Goal: Task Accomplishment & Management: Use online tool/utility

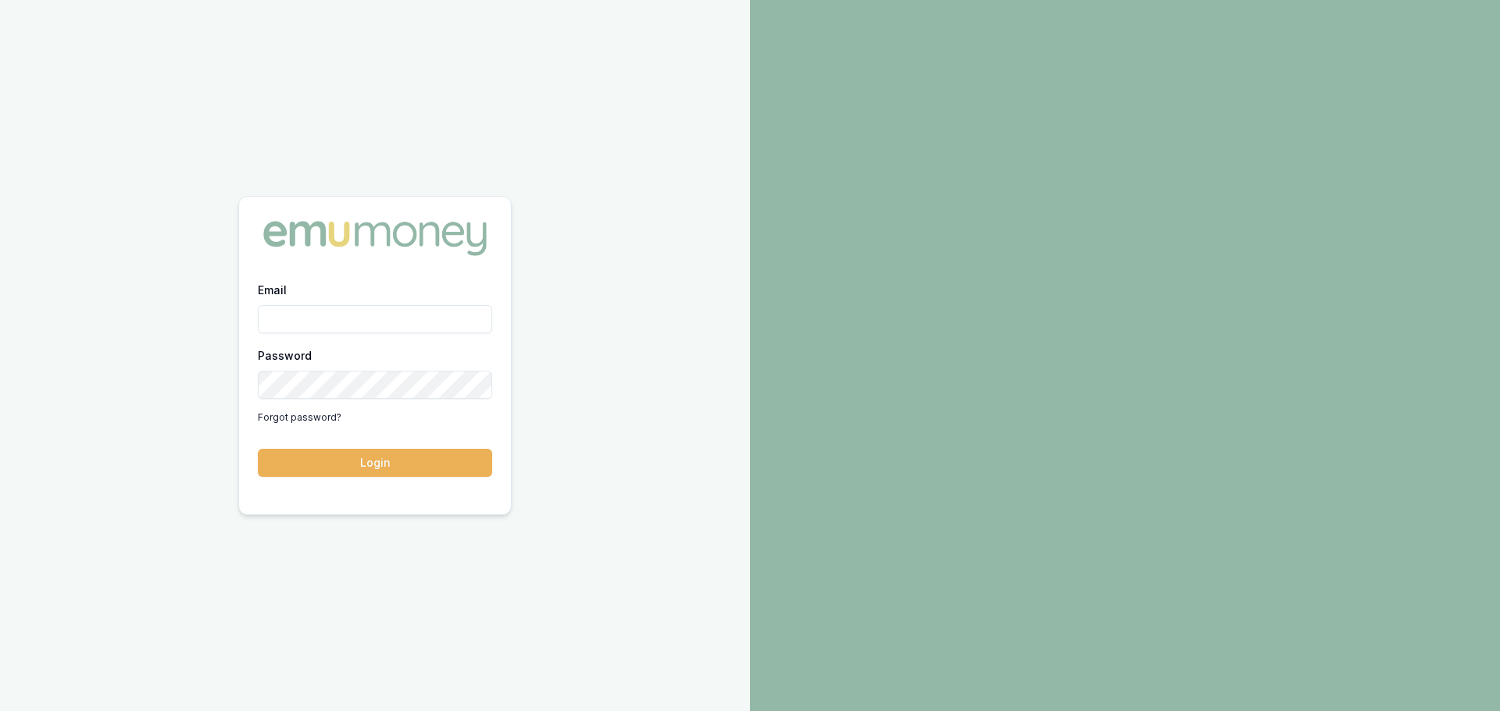
click at [294, 316] on input "Email" at bounding box center [375, 319] width 234 height 28
type input "evette.abdo@emumoney.com.au"
click at [346, 471] on button "Login" at bounding box center [375, 463] width 234 height 28
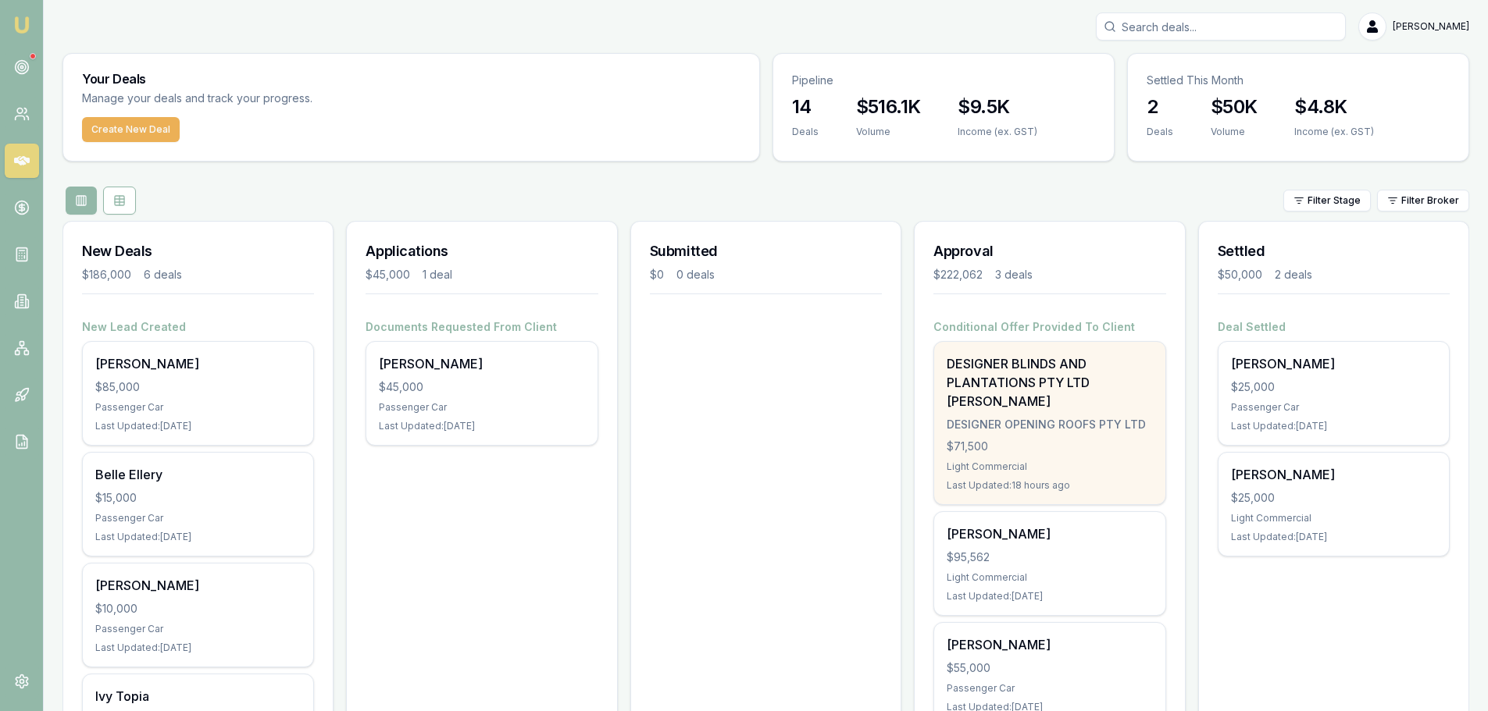
click at [1036, 436] on div "DESIGNER BLINDS AND PLANTATIONS PTY LTD [PERSON_NAME] DESIGNER OPENING ROOFS PT…" at bounding box center [1049, 423] width 230 height 162
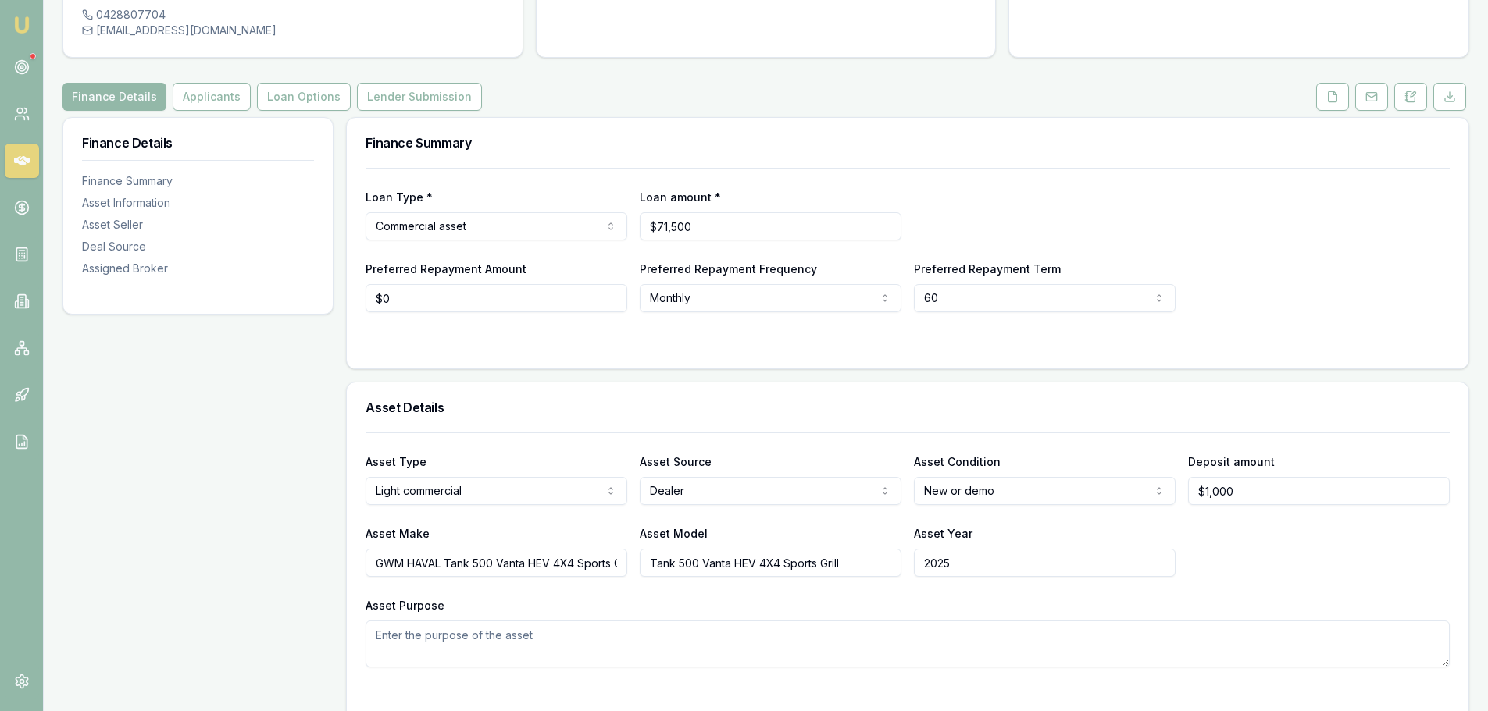
scroll to position [234, 0]
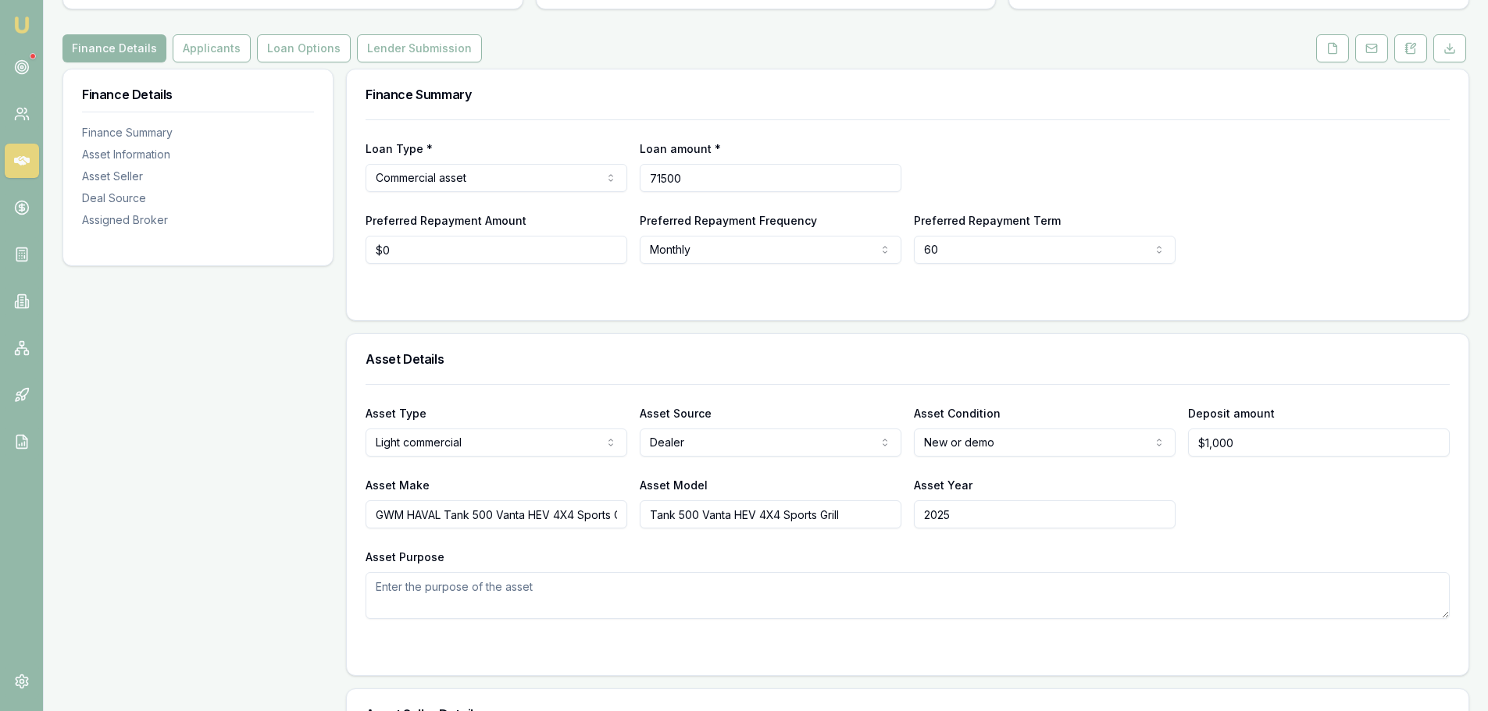
drag, startPoint x: 703, startPoint y: 176, endPoint x: 632, endPoint y: 182, distance: 71.3
click at [632, 182] on div "Loan Type * Commercial asset Consumer loan Consumer asset Commercial loan Comme…" at bounding box center [908, 165] width 1084 height 53
type input "$74,225"
click at [1255, 148] on div "Loan Type * Commercial asset Consumer loan Consumer asset Commercial loan Comme…" at bounding box center [908, 165] width 1084 height 53
drag, startPoint x: 1267, startPoint y: 443, endPoint x: 1184, endPoint y: 448, distance: 83.0
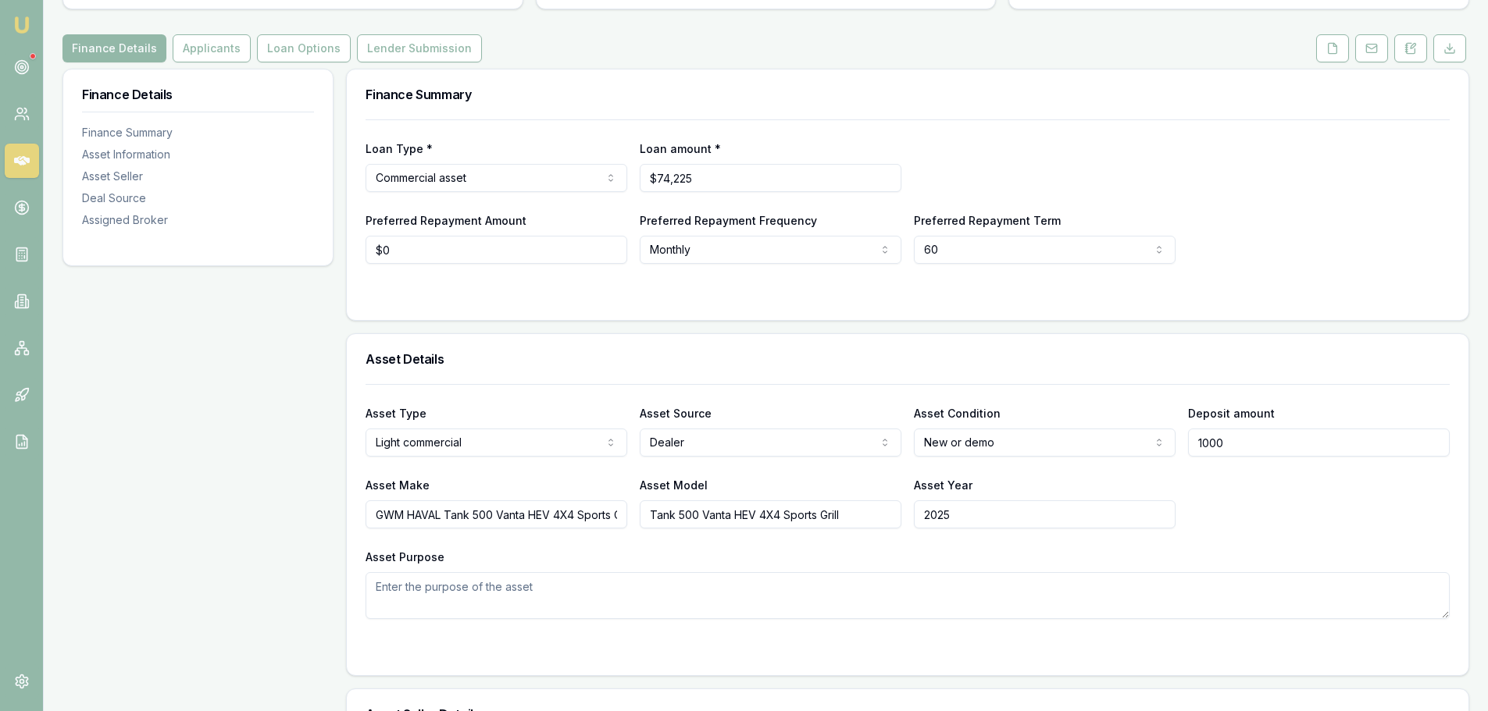
click at [1184, 448] on div "Asset Type Light commercial Passenger car Electric vehicle Light commercial Oth…" at bounding box center [908, 430] width 1084 height 53
type input "$16,000"
click at [1257, 366] on div "Asset Details" at bounding box center [908, 359] width 1122 height 50
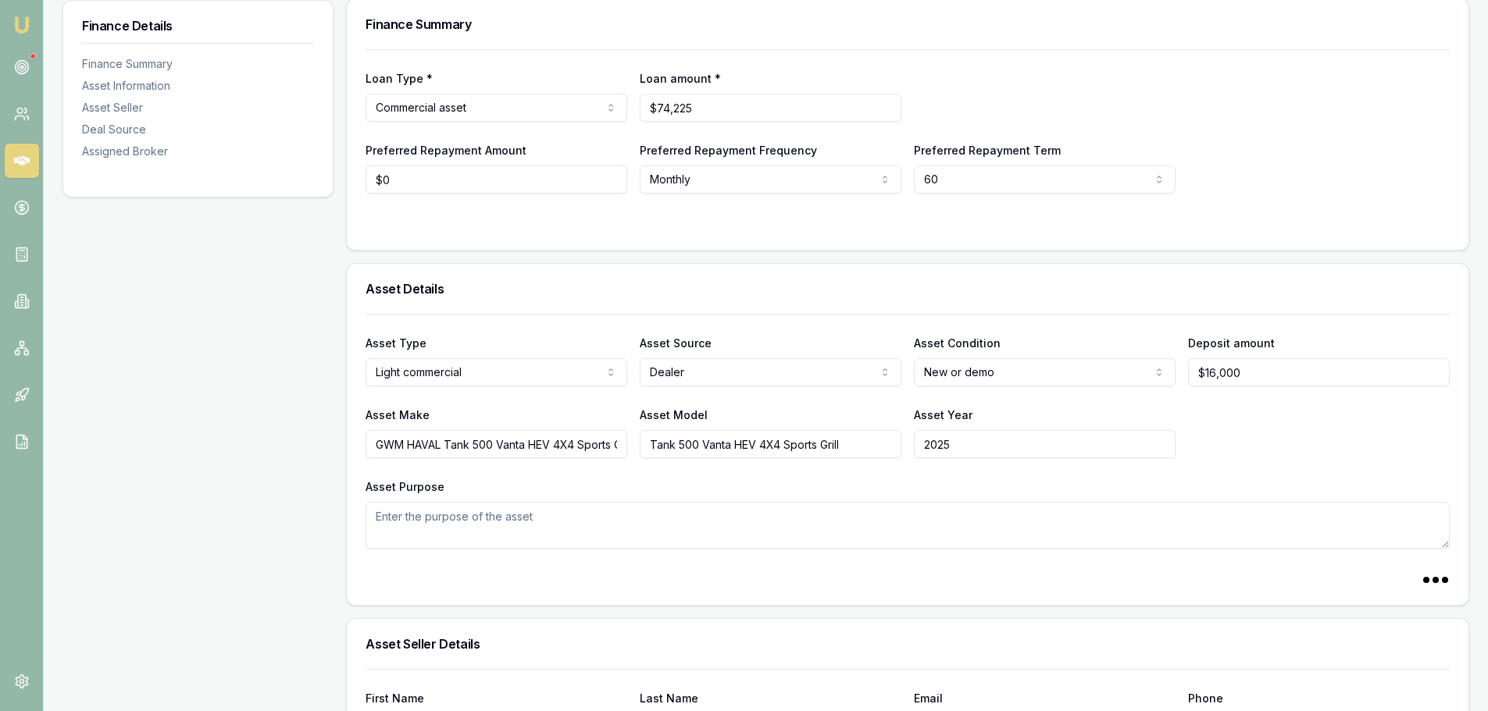
scroll to position [469, 0]
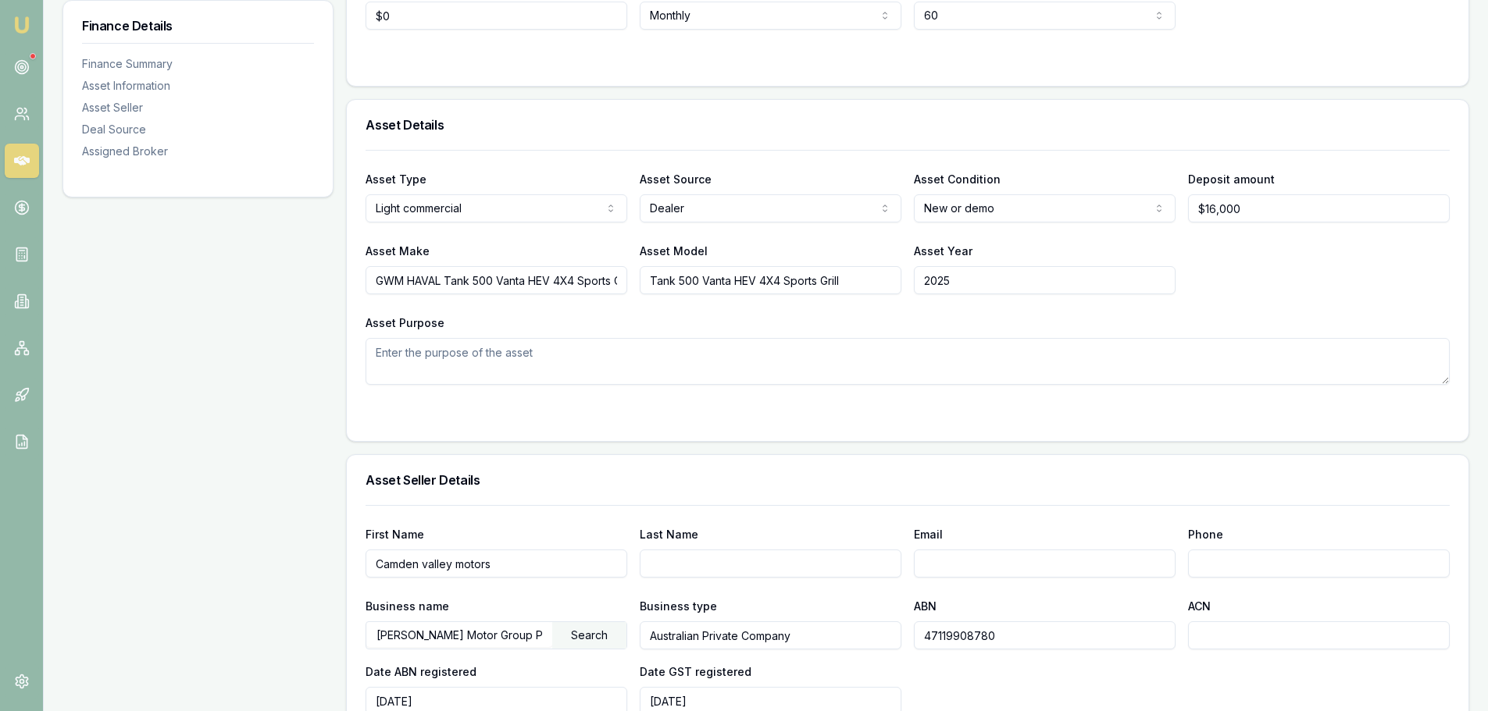
click at [177, 347] on div "Finance Details Finance Summary Asset Information Asset Seller Deal Source Assi…" at bounding box center [197, 575] width 271 height 1483
click at [1299, 296] on div "Asset Type Light commercial Passenger car Electric vehicle Light commercial Oth…" at bounding box center [908, 267] width 1084 height 235
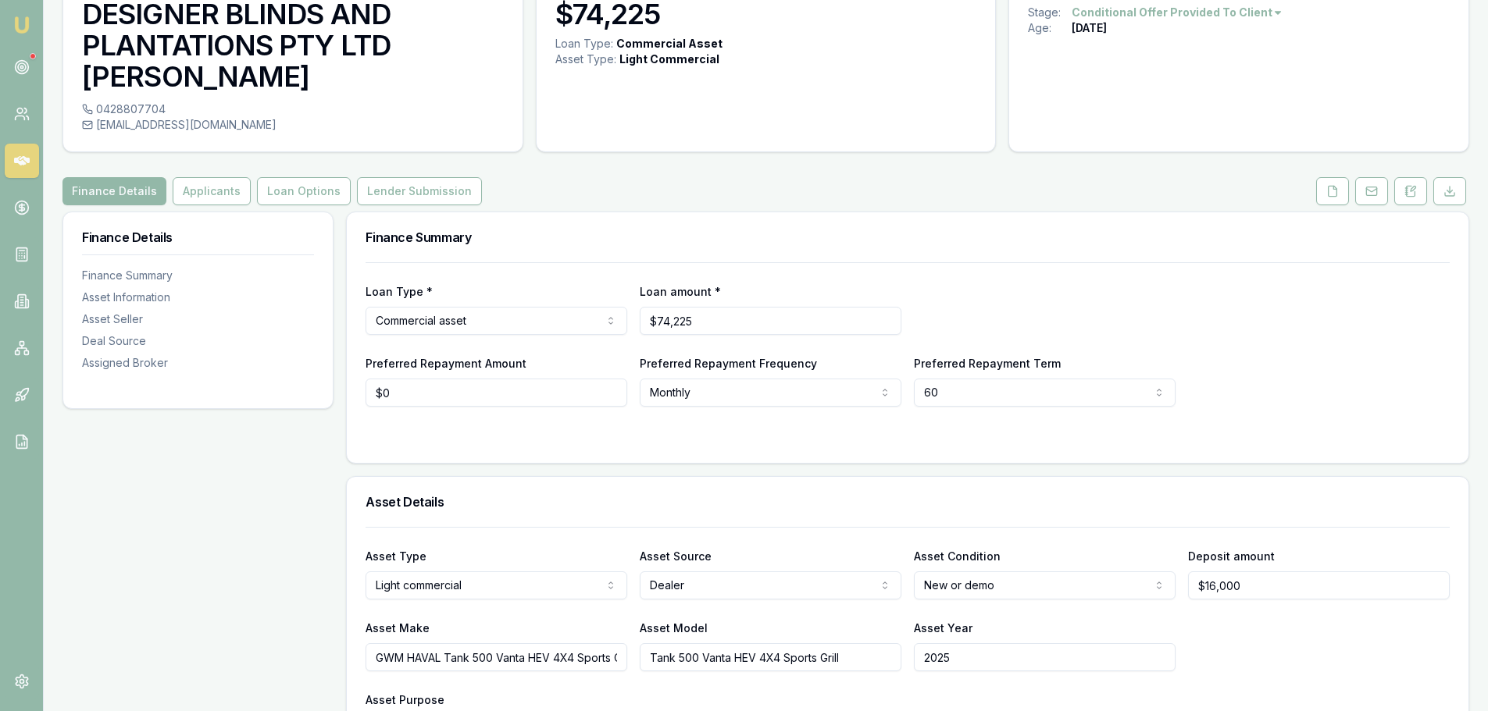
scroll to position [0, 0]
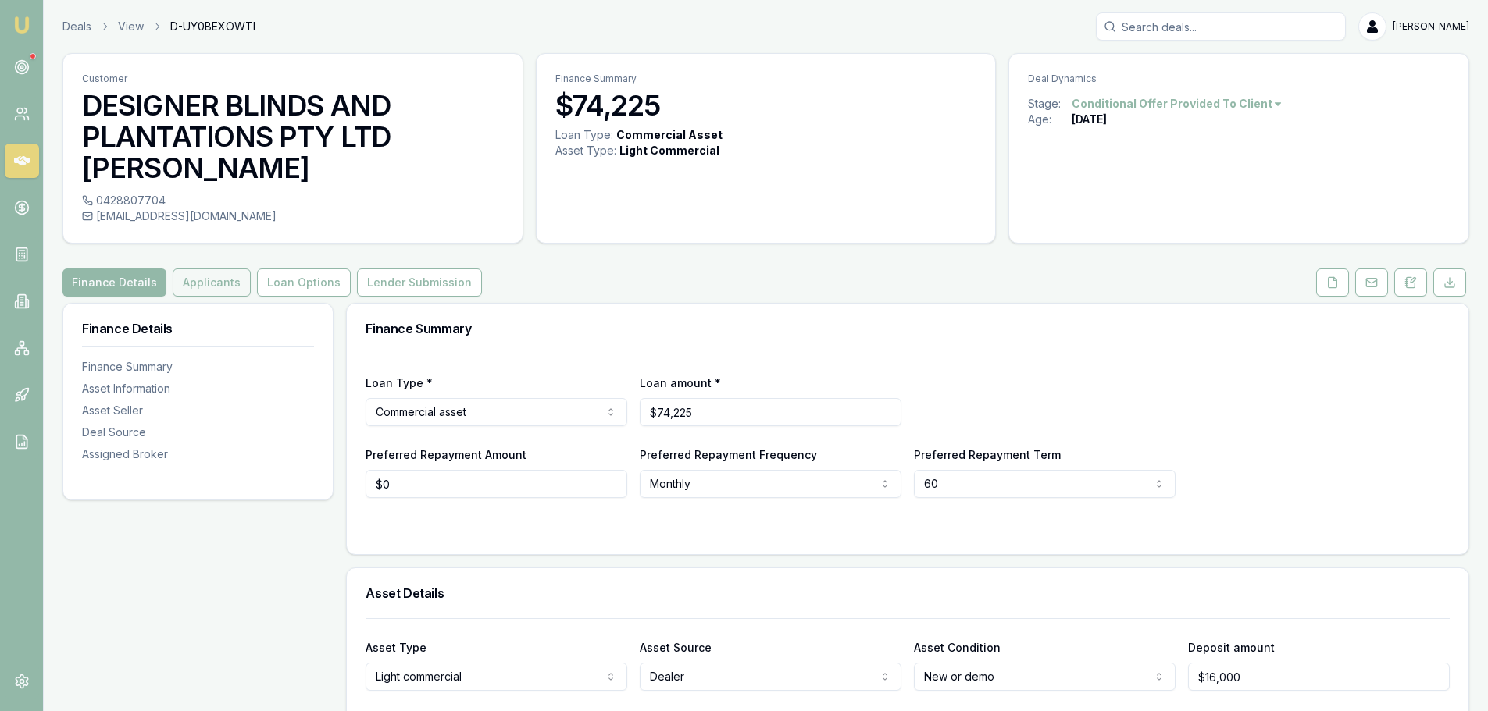
click at [199, 282] on button "Applicants" at bounding box center [212, 283] width 78 height 28
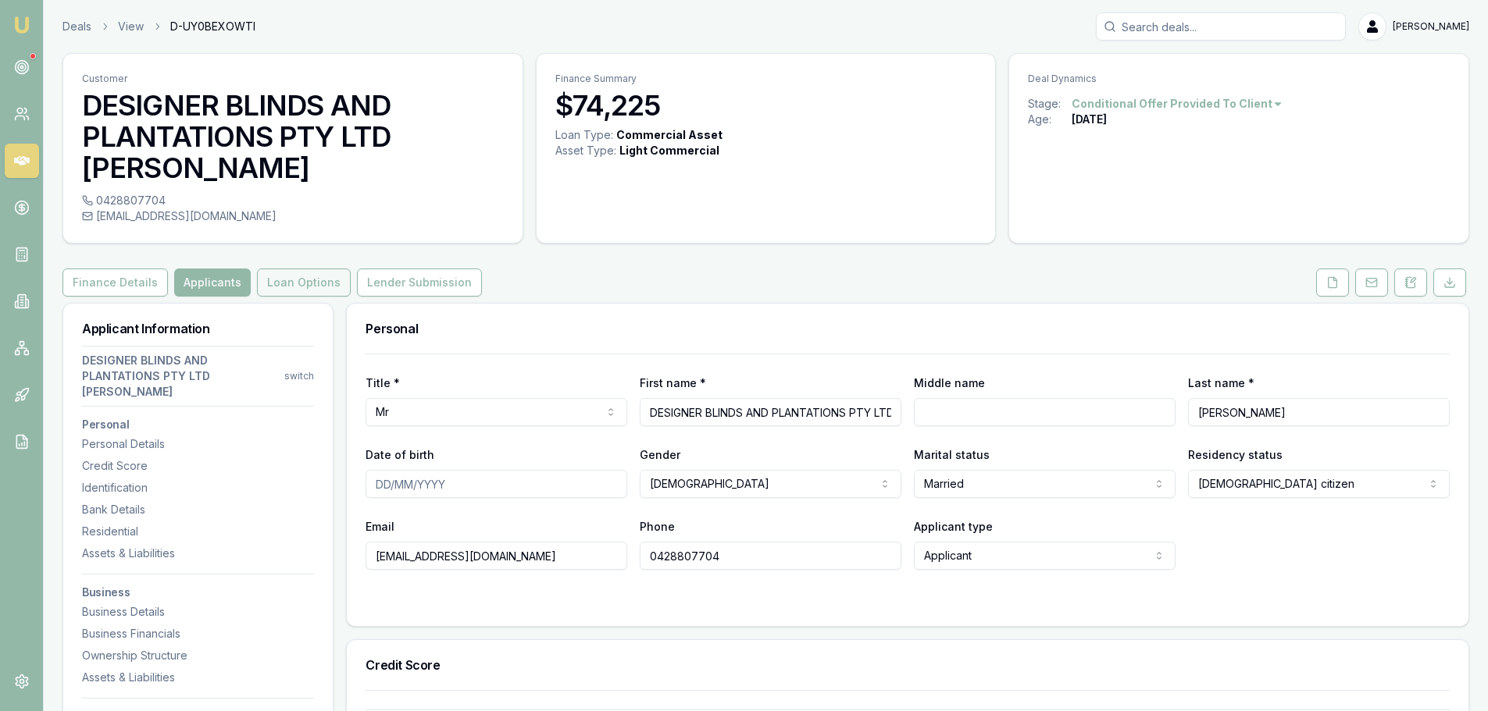
click at [294, 284] on button "Loan Options" at bounding box center [304, 283] width 94 height 28
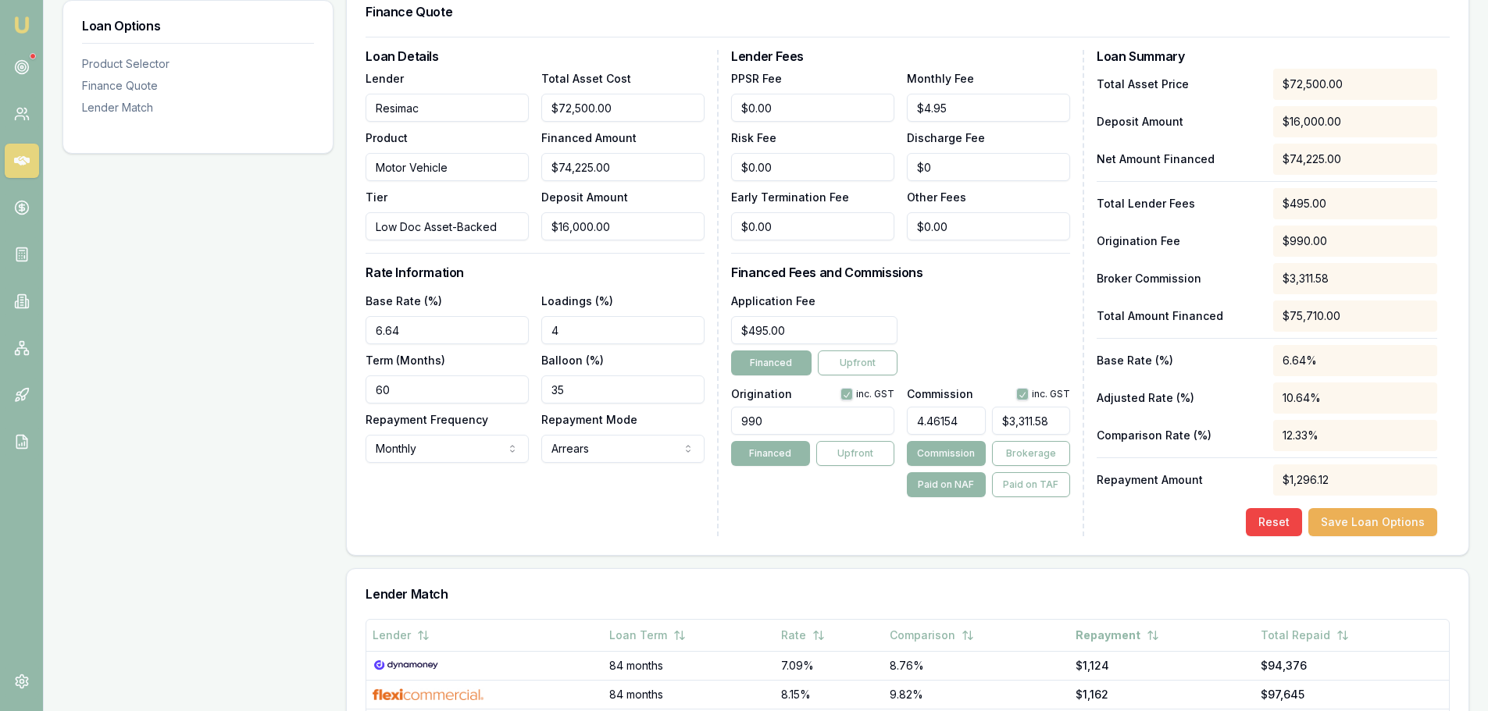
scroll to position [547, 0]
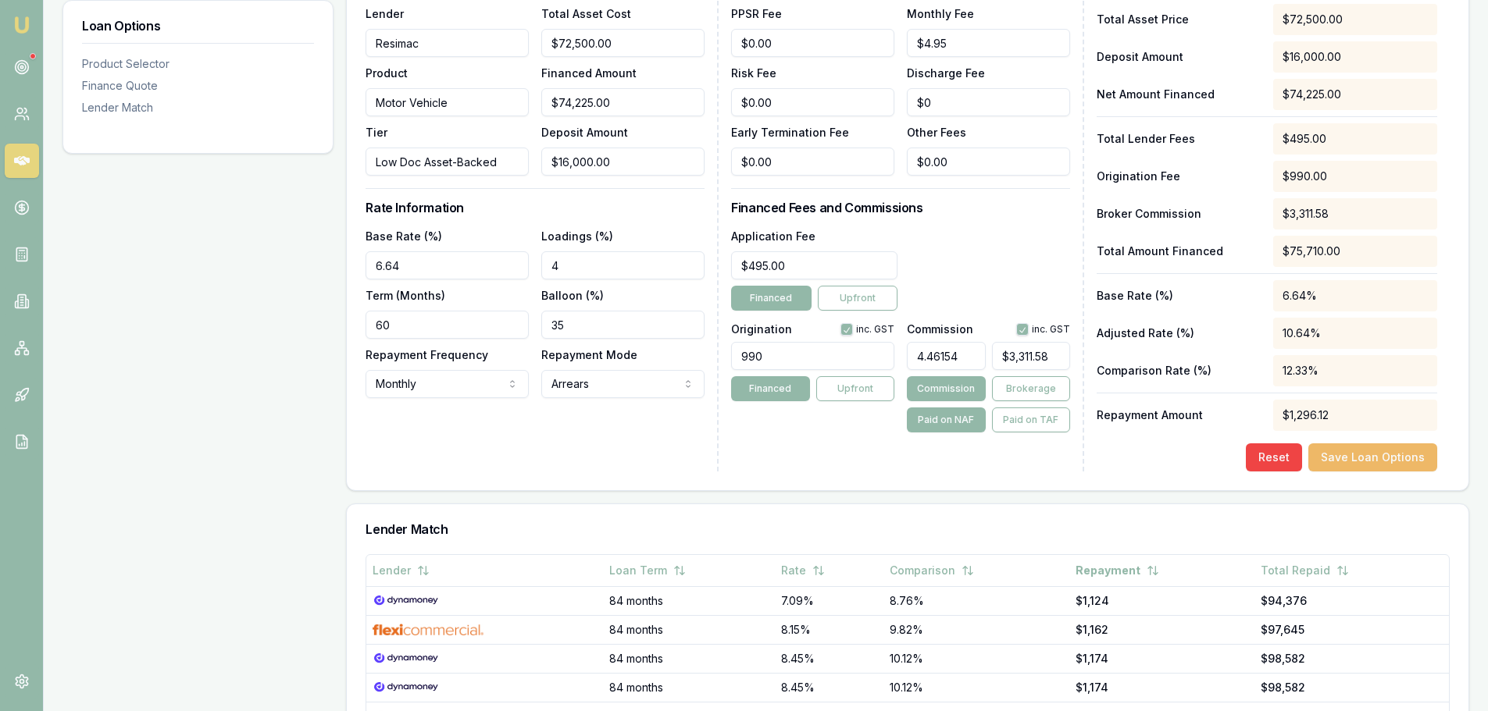
click at [1367, 462] on button "Save Loan Options" at bounding box center [1372, 458] width 129 height 28
click at [990, 223] on div "Lender Fees PPSR Fee $0.00 Monthly Fee $4.95 Risk Fee $0.00 Discharge Fee $0 Ea…" at bounding box center [907, 228] width 353 height 487
